Goal: Find specific page/section: Find specific page/section

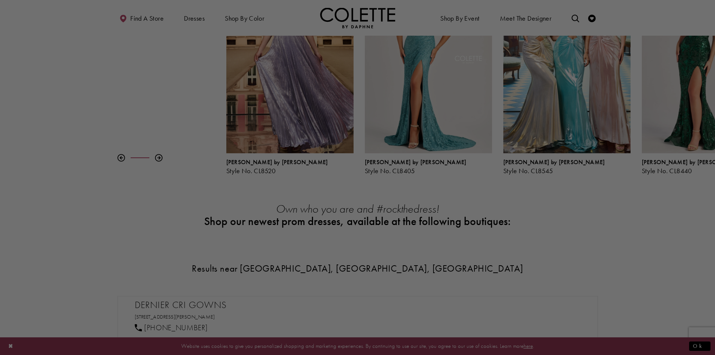
scroll to position [176, 0]
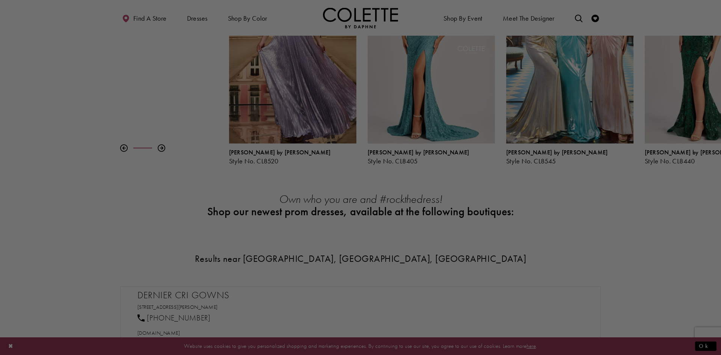
drag, startPoint x: 587, startPoint y: 52, endPoint x: 576, endPoint y: 83, distance: 33.0
drag, startPoint x: 608, startPoint y: 239, endPoint x: 603, endPoint y: 239, distance: 4.6
click at [604, 239] on div at bounding box center [364, 179] width 728 height 358
drag, startPoint x: 561, startPoint y: 220, endPoint x: 550, endPoint y: 220, distance: 10.9
click at [558, 220] on div at bounding box center [364, 179] width 728 height 358
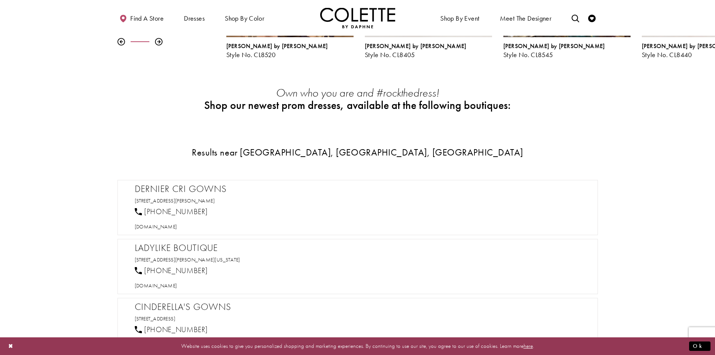
scroll to position [289, 0]
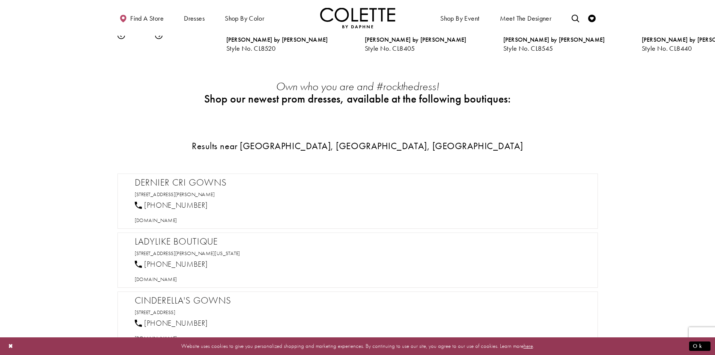
click at [223, 186] on h2 "Dernier Cri Gowns" at bounding box center [361, 182] width 453 height 11
click at [170, 182] on h2 "Dernier Cri Gowns" at bounding box center [361, 182] width 453 height 11
click at [215, 194] on link "[STREET_ADDRESS][PERSON_NAME]" at bounding box center [175, 194] width 80 height 7
click at [161, 222] on span "[DOMAIN_NAME]" at bounding box center [156, 220] width 42 height 7
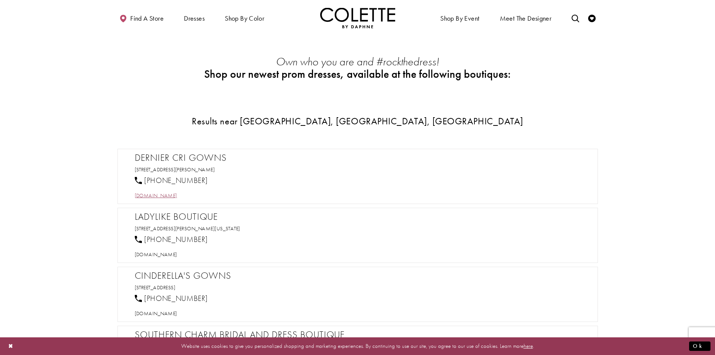
scroll to position [326, 0]
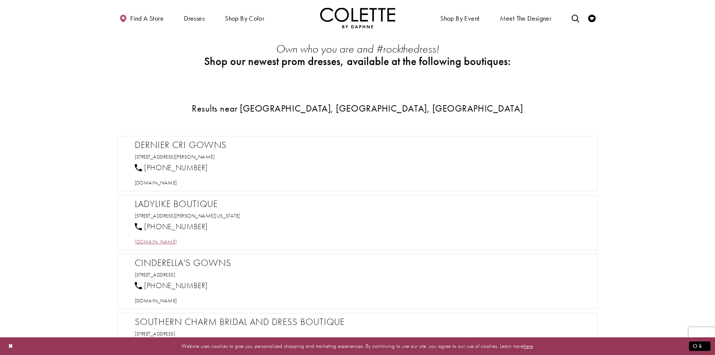
click at [175, 241] on span "[DOMAIN_NAME]" at bounding box center [156, 241] width 42 height 7
click at [177, 299] on span "[DOMAIN_NAME]" at bounding box center [156, 300] width 42 height 7
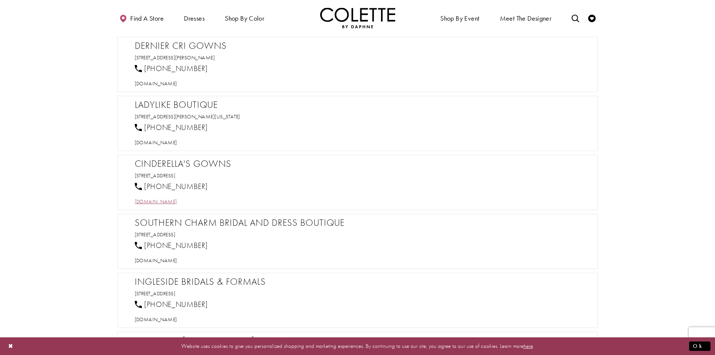
scroll to position [551, 0]
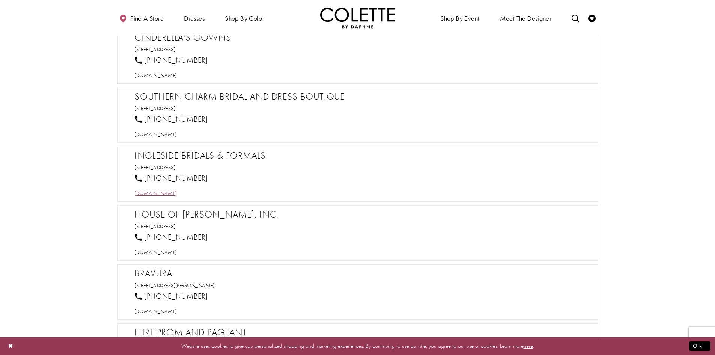
click at [177, 195] on span "[DOMAIN_NAME]" at bounding box center [156, 193] width 42 height 7
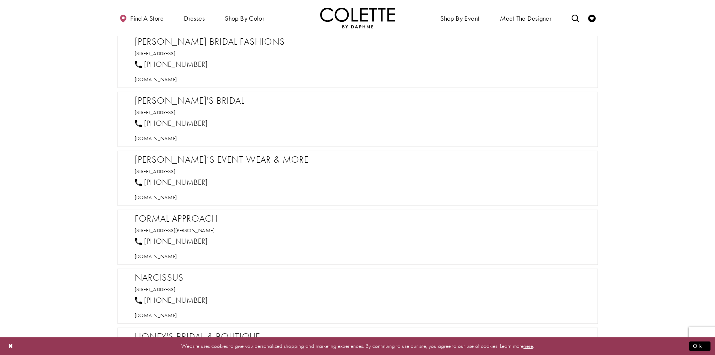
scroll to position [1680, 0]
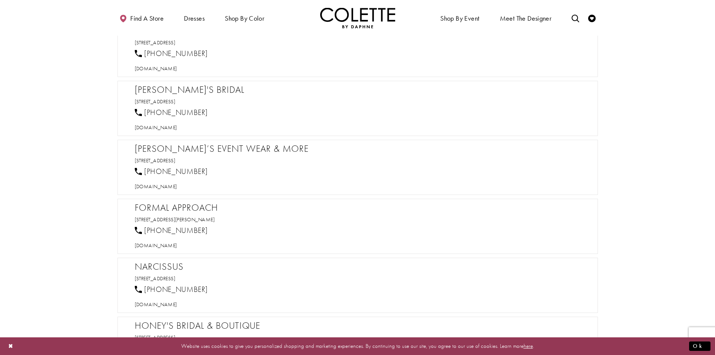
drag, startPoint x: 610, startPoint y: 110, endPoint x: 610, endPoint y: 129, distance: 19.5
